Goal: Complete application form

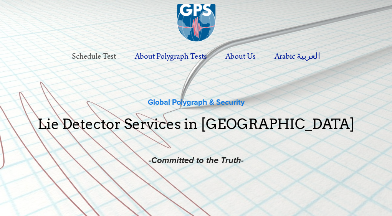
click at [89, 56] on link "Schedule Test" at bounding box center [93, 56] width 61 height 21
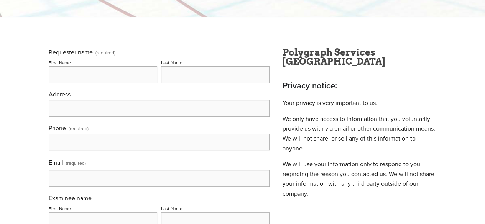
scroll to position [117, 0]
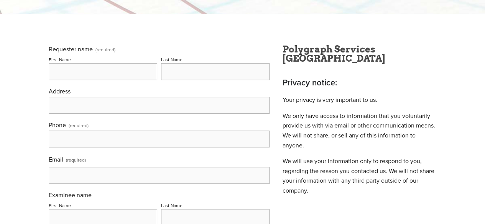
click at [51, 76] on input "First Name" at bounding box center [103, 71] width 109 height 17
type input "[PERSON_NAME]"
click at [162, 74] on input "Last Name" at bounding box center [215, 71] width 109 height 17
type input "[PERSON_NAME]"
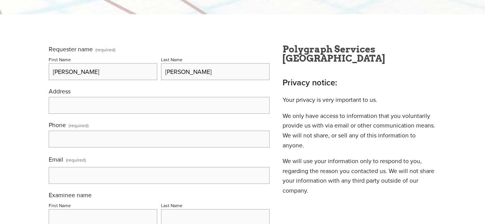
click at [56, 103] on input "Address" at bounding box center [159, 105] width 221 height 17
click at [56, 103] on input "18867" at bounding box center [159, 105] width 221 height 17
type input "[STREET_ADDRESS][PERSON_NAME]"
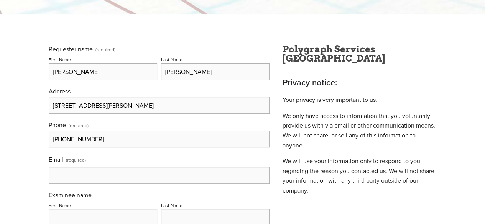
type input "[PHONE_NUMBER]"
click at [51, 180] on input "Email (required)" at bounding box center [159, 175] width 221 height 17
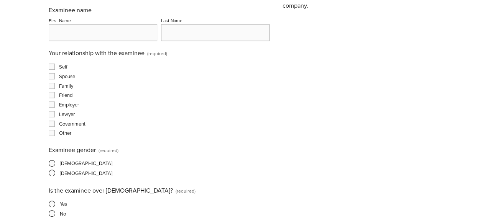
scroll to position [318, 0]
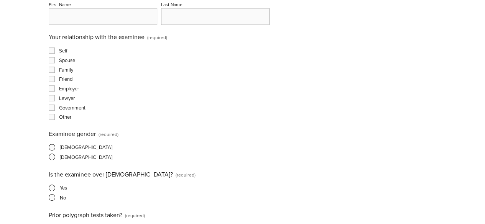
type input "[EMAIL_ADDRESS][DOMAIN_NAME]"
click at [49, 16] on input "First Name" at bounding box center [103, 16] width 109 height 17
type input "[PERSON_NAME]"
type input "Lim"
click at [51, 72] on input "Family" at bounding box center [52, 70] width 6 height 6
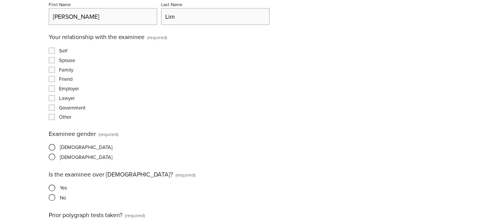
checkbox input "true"
click at [53, 158] on span at bounding box center [52, 157] width 7 height 7
click at [53, 158] on input "[DEMOGRAPHIC_DATA]" at bounding box center [51, 157] width 5 height 5
radio input "true"
click at [52, 189] on span at bounding box center [52, 188] width 7 height 7
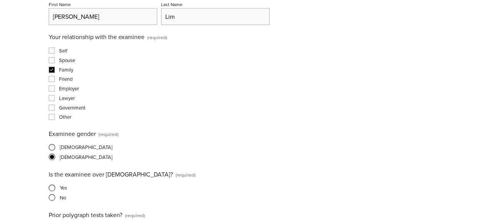
click at [52, 189] on input "Yes" at bounding box center [51, 188] width 5 height 5
radio input "true"
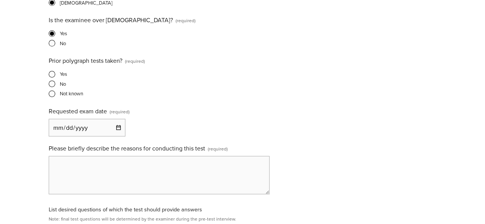
scroll to position [479, 0]
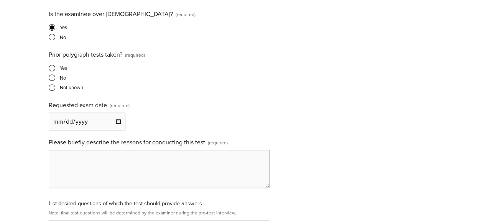
click at [52, 89] on span at bounding box center [52, 87] width 7 height 7
click at [52, 89] on input "Not known" at bounding box center [51, 87] width 5 height 5
radio input "true"
click at [60, 125] on input "Requested exam date (required)" at bounding box center [87, 122] width 77 height 18
click at [114, 122] on input "Requested exam date (required)" at bounding box center [87, 122] width 77 height 18
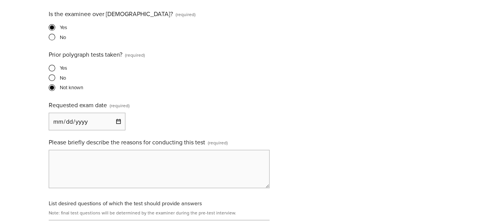
click at [114, 122] on input "Requested exam date (required)" at bounding box center [87, 122] width 77 height 18
type input "[DATE]"
click at [66, 159] on textarea "Please briefly describe the reasons for conducting this test (required)" at bounding box center [159, 169] width 221 height 38
drag, startPoint x: 66, startPoint y: 159, endPoint x: 92, endPoint y: 168, distance: 27.8
click at [92, 168] on textarea "My mother's money and jewelry was stolen from" at bounding box center [159, 169] width 221 height 38
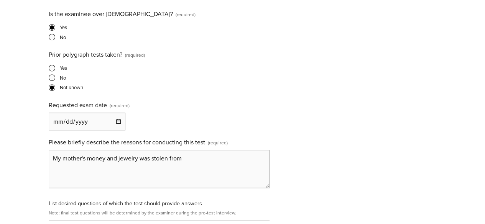
click at [191, 159] on textarea "My mother's money and jewelry was stolen from" at bounding box center [159, 169] width 221 height 38
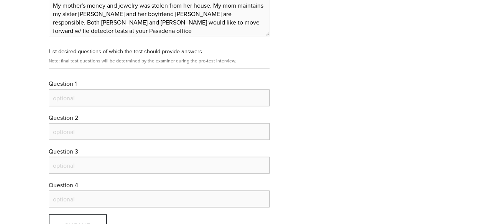
scroll to position [625, 0]
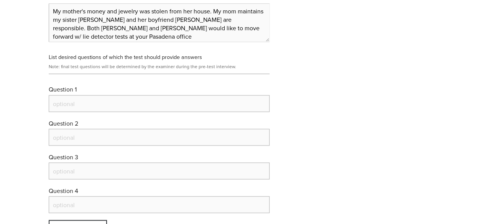
type textarea "My mother's money and jewelry was stolen from her house. My mom maintains my si…"
click at [54, 109] on input "Question 1" at bounding box center [159, 103] width 221 height 17
click at [58, 101] on input "Question 1" at bounding box center [159, 103] width 221 height 17
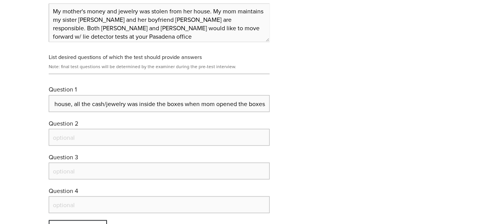
type input "When you brought back mom's money/jewelry box from your house to mom's house, a…"
click at [55, 138] on input "Question 2" at bounding box center [159, 137] width 221 height 17
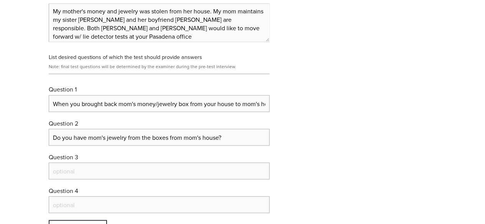
type input "Do you have mom's jewelry from the boxes from mom's house?"
click at [54, 175] on input "Question 3" at bounding box center [159, 171] width 221 height 17
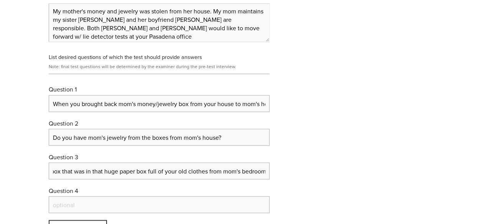
scroll to position [0, 94]
type input "Do you have mom's pink jewelry box that was in that huge paper box full of your…"
click at [51, 206] on input "Question 4" at bounding box center [159, 204] width 221 height 17
type input "D"
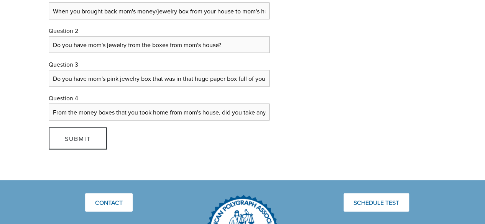
scroll to position [715, 0]
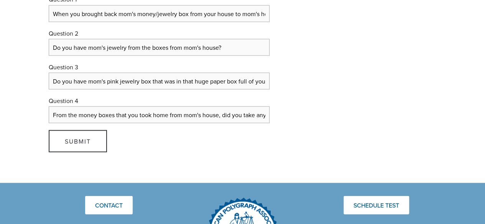
click at [266, 115] on input "From the money boxes that you took home from mom's house, did you take any cash…" at bounding box center [159, 114] width 221 height 17
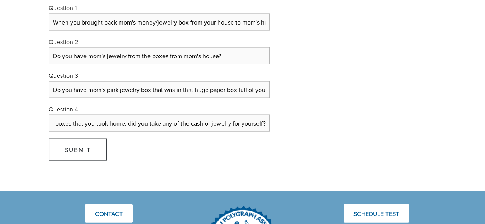
type input "From any of mom's money and jewelry boxes that you took home, did you take any …"
click at [124, 58] on input "Do you have mom's jewelry from the boxes from mom's house?" at bounding box center [159, 55] width 221 height 17
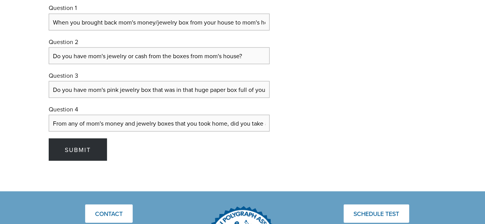
type input "Do you have mom's jewelry or cash from the boxes from mom's house?"
click at [79, 147] on span "Submit" at bounding box center [78, 149] width 26 height 8
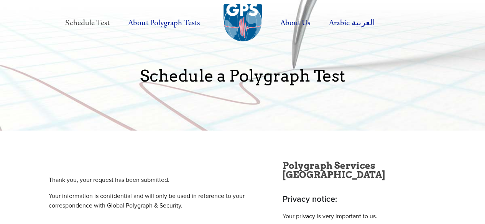
click at [84, 22] on link "Schedule Test" at bounding box center [87, 23] width 61 height 21
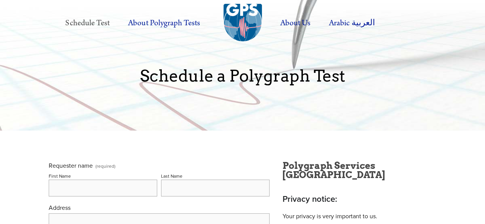
click at [53, 191] on input "First Name" at bounding box center [103, 188] width 109 height 17
type input "[PERSON_NAME]"
click at [171, 189] on input "Last Name" at bounding box center [215, 188] width 109 height 17
type input "[PERSON_NAME]"
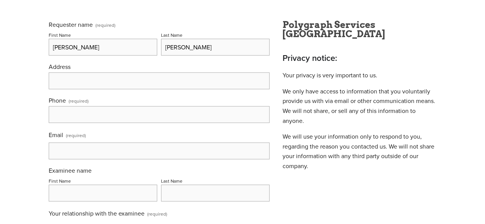
scroll to position [146, 0]
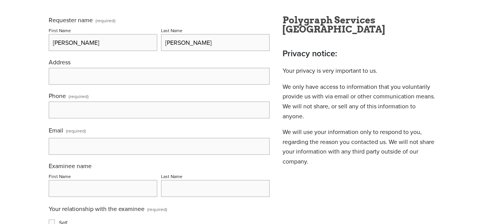
click at [56, 79] on input "Address" at bounding box center [159, 76] width 221 height 17
type input "[STREET_ADDRESS][PERSON_NAME]"
click at [58, 113] on input "text" at bounding box center [159, 110] width 221 height 17
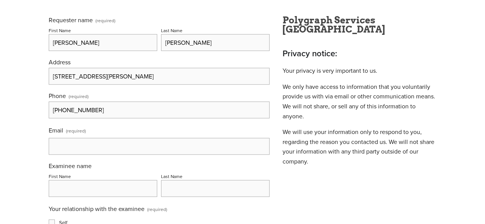
type input "[PHONE_NUMBER]"
click at [51, 150] on input "Email (required)" at bounding box center [159, 146] width 221 height 17
type input "[EMAIL_ADDRESS][DOMAIN_NAME]"
click at [57, 193] on input "First Name" at bounding box center [103, 188] width 109 height 17
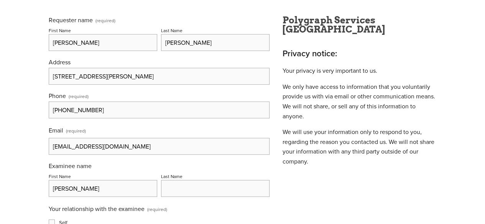
type input "Craig"
click at [166, 186] on input "Last Name" at bounding box center [215, 188] width 109 height 17
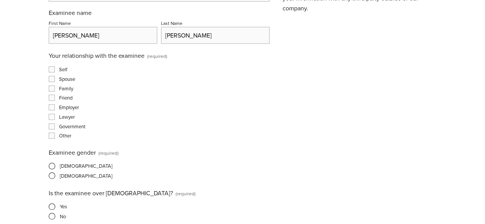
scroll to position [314, 0]
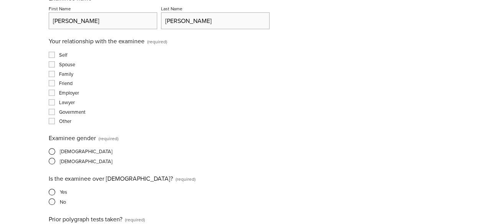
type input "Froelich"
click at [51, 123] on input "Other" at bounding box center [52, 121] width 6 height 6
checkbox input "true"
click at [50, 153] on span at bounding box center [52, 151] width 7 height 7
click at [50, 153] on input "[DEMOGRAPHIC_DATA]" at bounding box center [51, 151] width 5 height 5
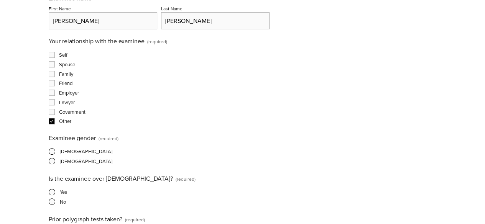
radio input "true"
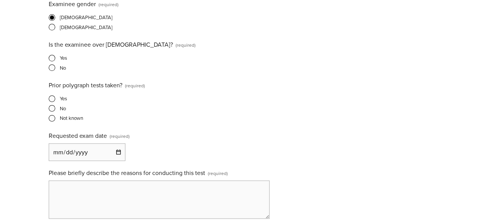
scroll to position [449, 0]
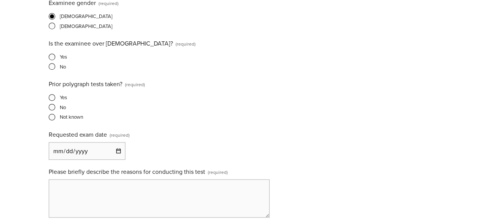
click at [51, 59] on span at bounding box center [52, 57] width 7 height 7
click at [51, 59] on input "Yes" at bounding box center [51, 56] width 5 height 5
radio input "true"
click at [50, 119] on span at bounding box center [52, 117] width 7 height 7
click at [50, 119] on input "Not known" at bounding box center [51, 117] width 5 height 5
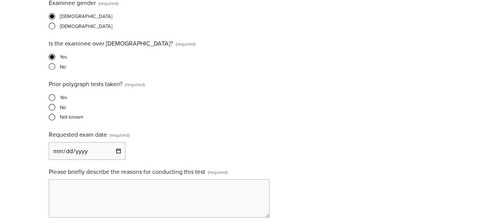
radio input "true"
click at [120, 151] on input "Requested exam date (required)" at bounding box center [87, 151] width 77 height 18
type input "[DATE]"
click at [61, 189] on textarea "Please briefly describe the reasons for conducting this test (required)" at bounding box center [159, 198] width 221 height 38
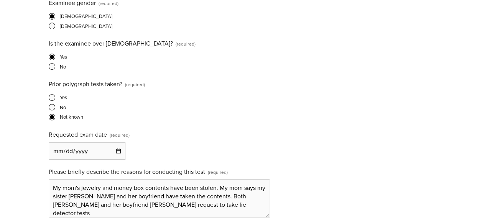
drag, startPoint x: 61, startPoint y: 188, endPoint x: 199, endPoint y: 157, distance: 141.9
click at [199, 157] on div "Requester name (required) First Name Betty Last Name Sandbakken Address 18867 S…" at bounding box center [159, 50] width 221 height 677
click at [207, 206] on textarea "My mom's jewelry and money box contents have been stolen. My mom says my sister…" at bounding box center [159, 198] width 221 height 38
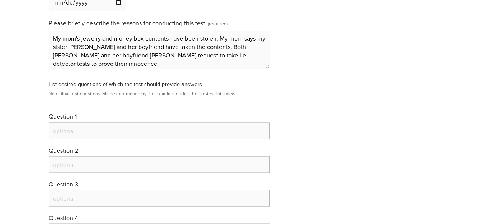
scroll to position [599, 0]
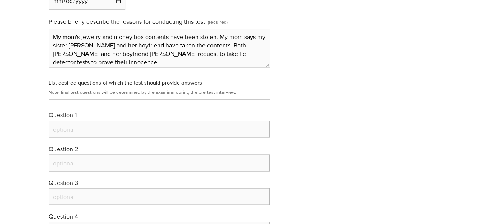
type textarea "My mom's jewelry and money box contents have been stolen. My mom says my sister…"
click at [58, 131] on input "Question 1" at bounding box center [159, 129] width 221 height 17
click at [57, 132] on input "Question 1" at bounding box center [159, 129] width 221 height 17
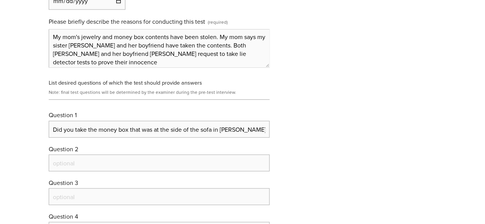
scroll to position [0, 1]
type input "Did you take the money box that was at the side of the sofa in Mrs. Lim's house?"
click at [53, 162] on input "Question 2" at bounding box center [159, 163] width 221 height 17
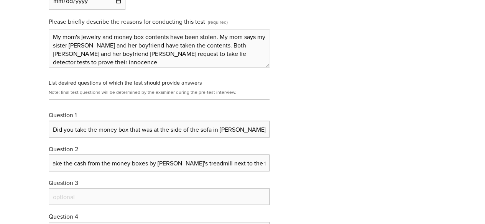
scroll to position [0, 27]
type input "Did you take the cash from the money boxes by Tony's treadmill next to the tele…"
click at [56, 198] on input "Question 3" at bounding box center [159, 196] width 221 height 17
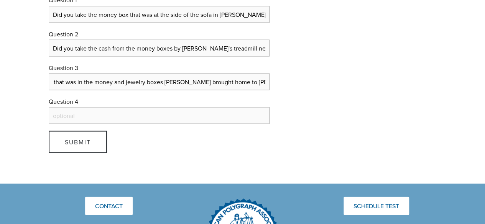
scroll to position [725, 0]
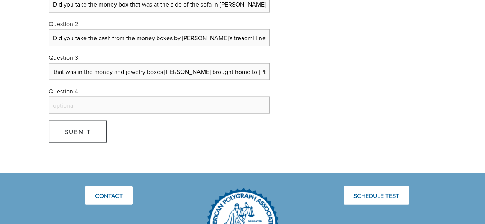
type input "Did you take any of the cash/any of the jewelry that was in the money and jewel…"
click at [53, 106] on input "Question 4" at bounding box center [159, 105] width 221 height 17
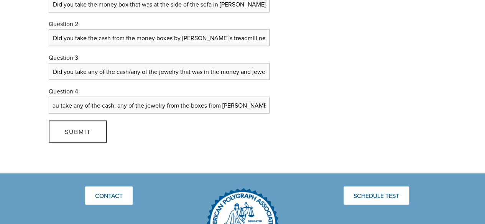
scroll to position [0, 18]
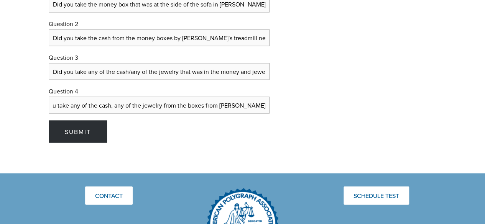
type input "Did you take any of the cash, any of the jewelry from the boxes from Mrs. Lim's…"
click at [79, 133] on span "Submit" at bounding box center [78, 131] width 26 height 8
click at [79, 133] on span "Submitting" at bounding box center [86, 131] width 43 height 8
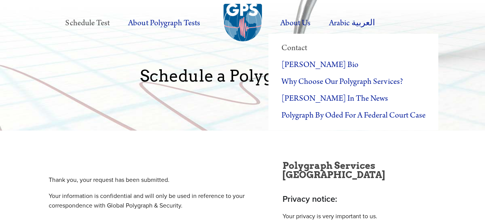
click at [290, 45] on link "Contact" at bounding box center [353, 48] width 170 height 17
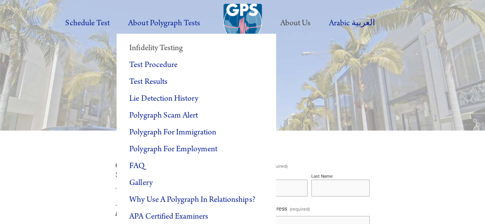
drag, startPoint x: 147, startPoint y: 21, endPoint x: 187, endPoint y: 53, distance: 51.5
click at [187, 34] on div "About Polygraph Tests Infidelity Testing Test Procedure Test Results Lie Detect…" at bounding box center [164, 23] width 89 height 21
click at [164, 218] on link "APA Certified Examiners" at bounding box center [197, 217] width 160 height 17
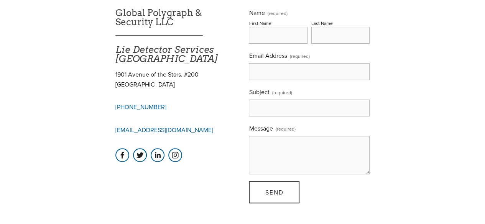
scroll to position [147, 0]
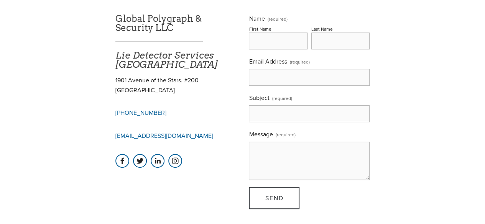
click at [258, 43] on input "First Name" at bounding box center [278, 41] width 58 height 17
type input "[PERSON_NAME]"
click at [314, 43] on input "Last Name" at bounding box center [340, 41] width 58 height 17
type input "[PERSON_NAME]"
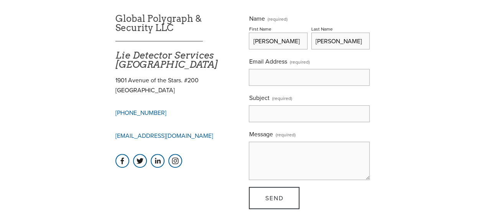
click at [257, 78] on input "Email Address (required)" at bounding box center [309, 77] width 121 height 17
type input "[EMAIL_ADDRESS][DOMAIN_NAME]"
click at [257, 115] on input "Subject (required)" at bounding box center [309, 113] width 121 height 17
type input "My mom's stolen jewelry/cash"
click at [254, 152] on textarea "Message (required)" at bounding box center [309, 161] width 121 height 38
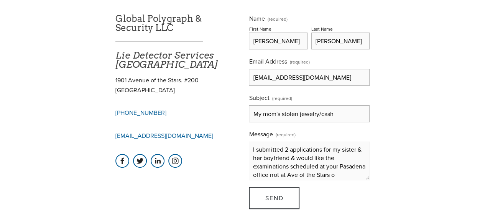
scroll to position [9, 0]
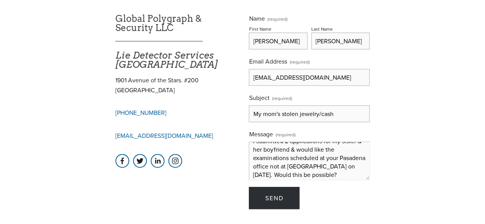
type textarea "I submitted 2 applications for my sister & her boyfriend & would like the exami…"
click at [268, 201] on span "Send" at bounding box center [274, 198] width 18 height 8
